Goal: Task Accomplishment & Management: Use online tool/utility

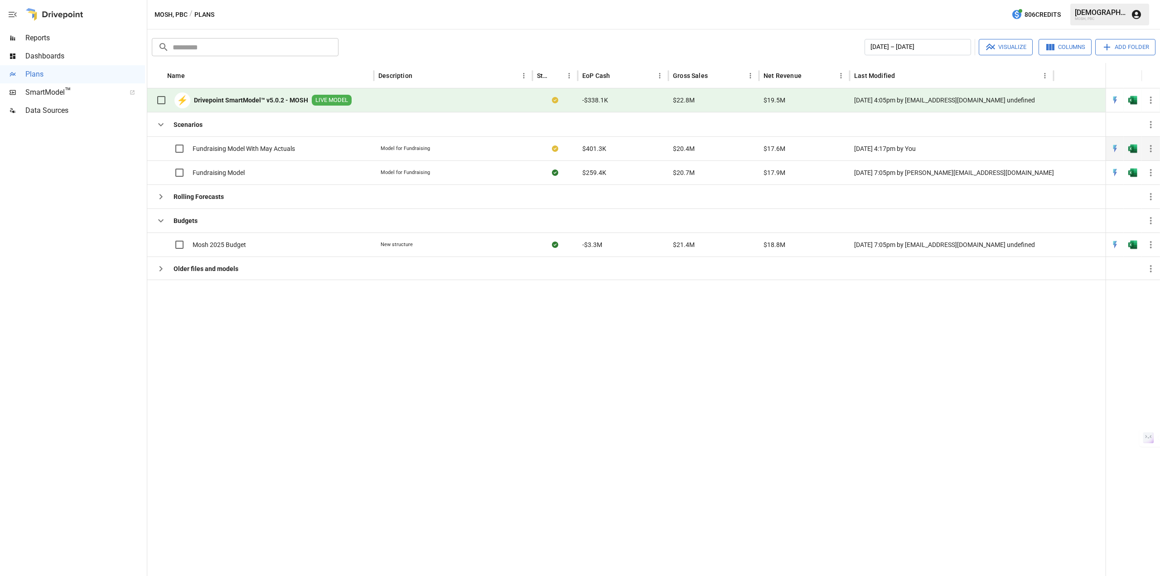
click at [232, 152] on span "Fundraising Model With May Actuals" at bounding box center [244, 148] width 102 height 9
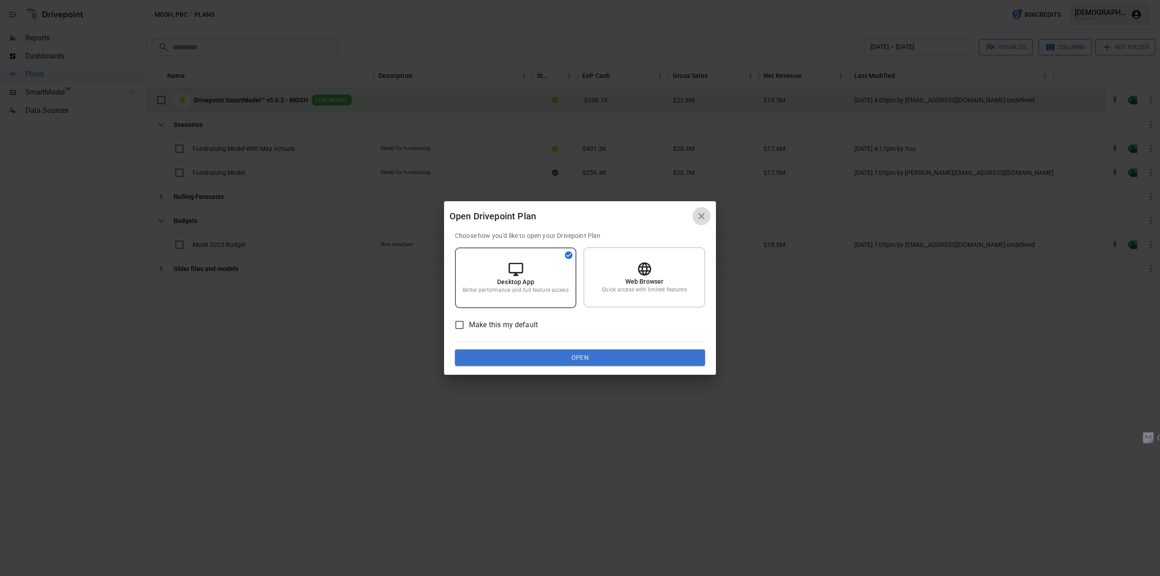
click at [709, 213] on button "button" at bounding box center [701, 216] width 18 height 18
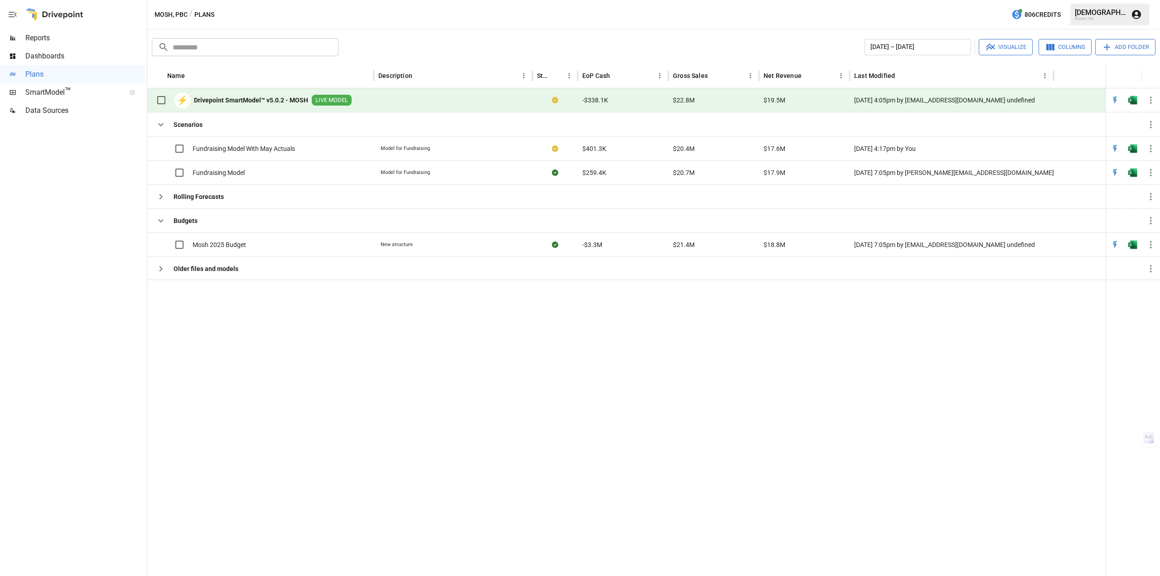
click at [228, 99] on b "Drivepoint SmartModel™ v5.0.2 - MOSH" at bounding box center [251, 100] width 114 height 9
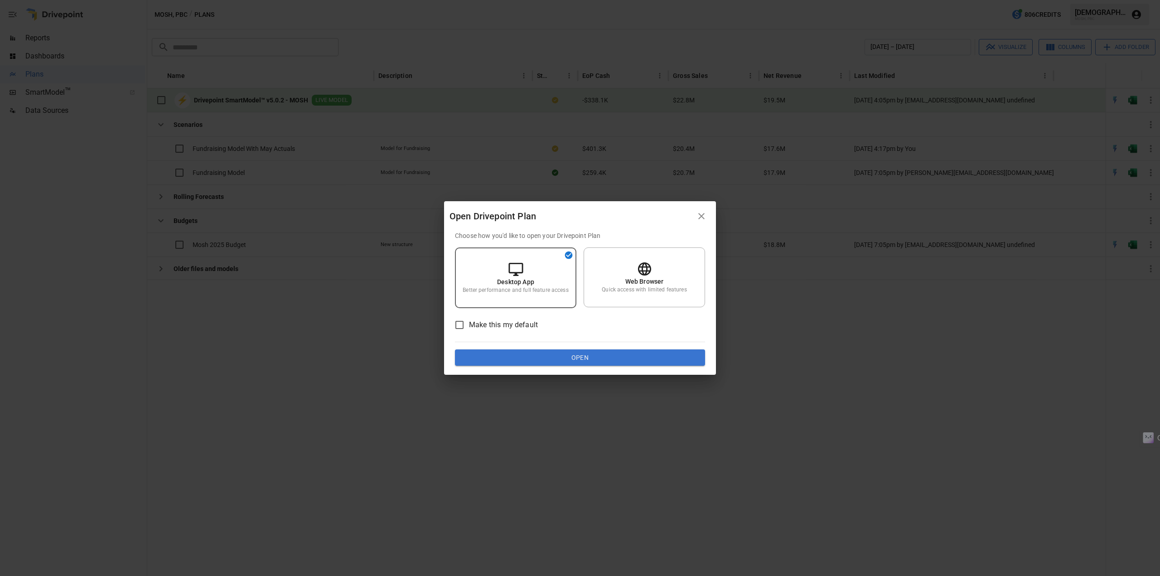
click at [228, 99] on div "Open Drivepoint Plan Choose how you'd like to open your Drivepoint Plan Desktop…" at bounding box center [580, 288] width 1160 height 576
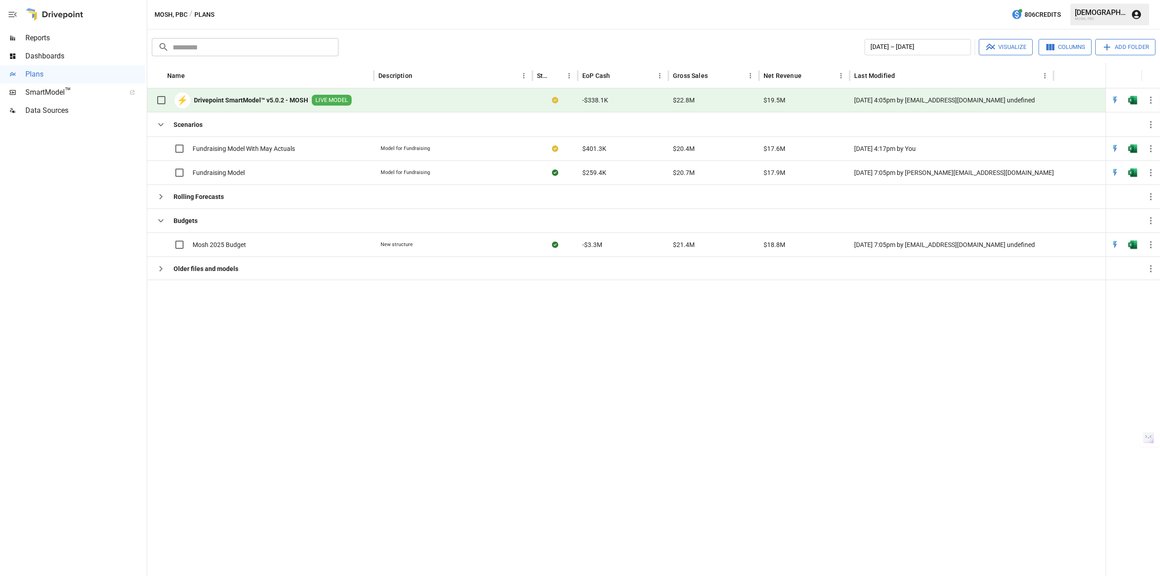
click at [228, 99] on b "Drivepoint SmartModel™ v5.0.2 - MOSH" at bounding box center [251, 100] width 114 height 9
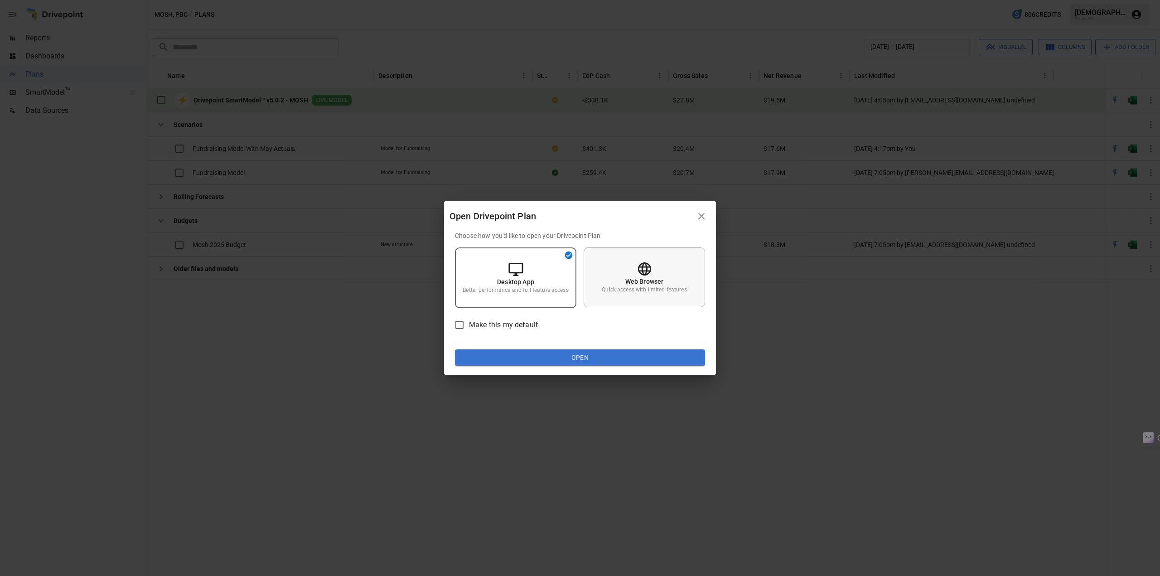
click at [658, 286] on p "Quick access with limited features" at bounding box center [644, 290] width 85 height 8
click at [576, 357] on button "Open" at bounding box center [580, 357] width 250 height 16
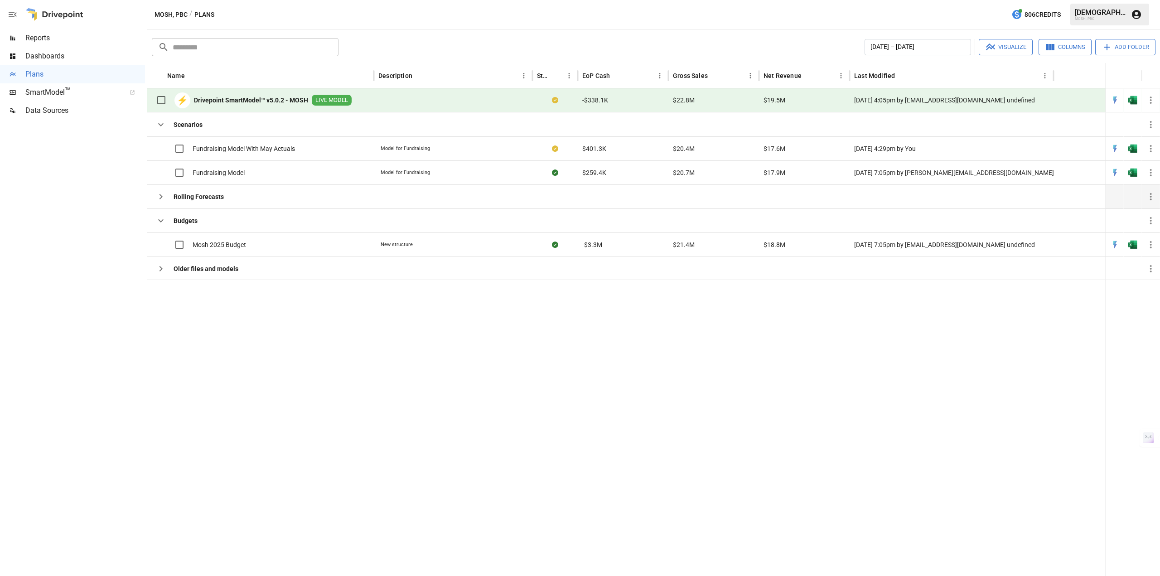
click at [161, 198] on icon "button" at bounding box center [160, 196] width 11 height 11
click at [158, 197] on icon "button" at bounding box center [160, 196] width 11 height 11
click at [230, 173] on span "Fundraising Model" at bounding box center [219, 172] width 52 height 9
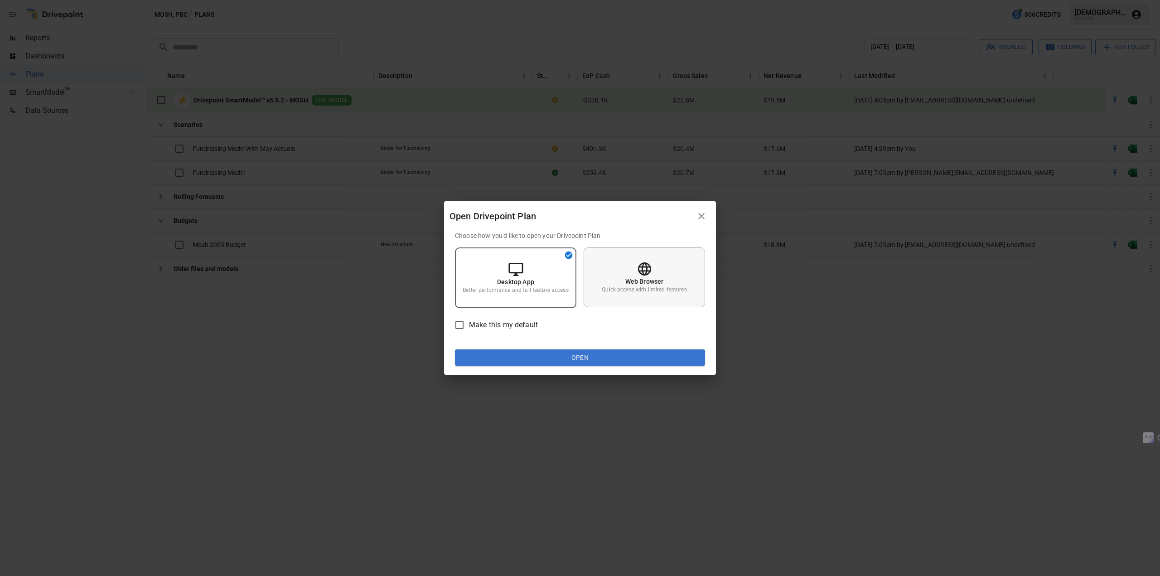
click at [672, 293] on p "Quick access with limited features" at bounding box center [644, 290] width 85 height 8
click at [578, 358] on button "Open" at bounding box center [580, 357] width 250 height 16
